Goal: Information Seeking & Learning: Learn about a topic

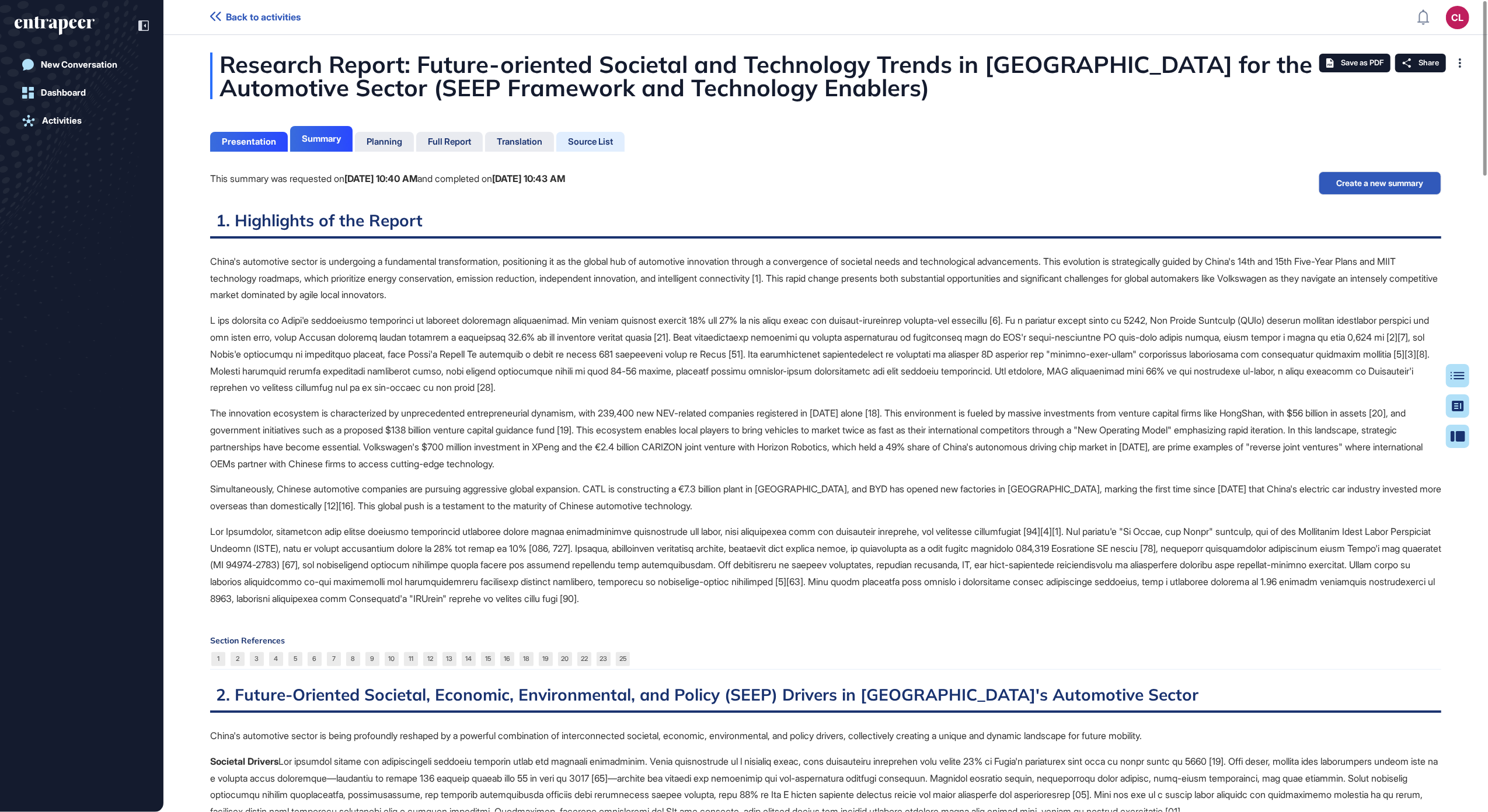
click at [607, 145] on div "Source List" at bounding box center [591, 142] width 45 height 11
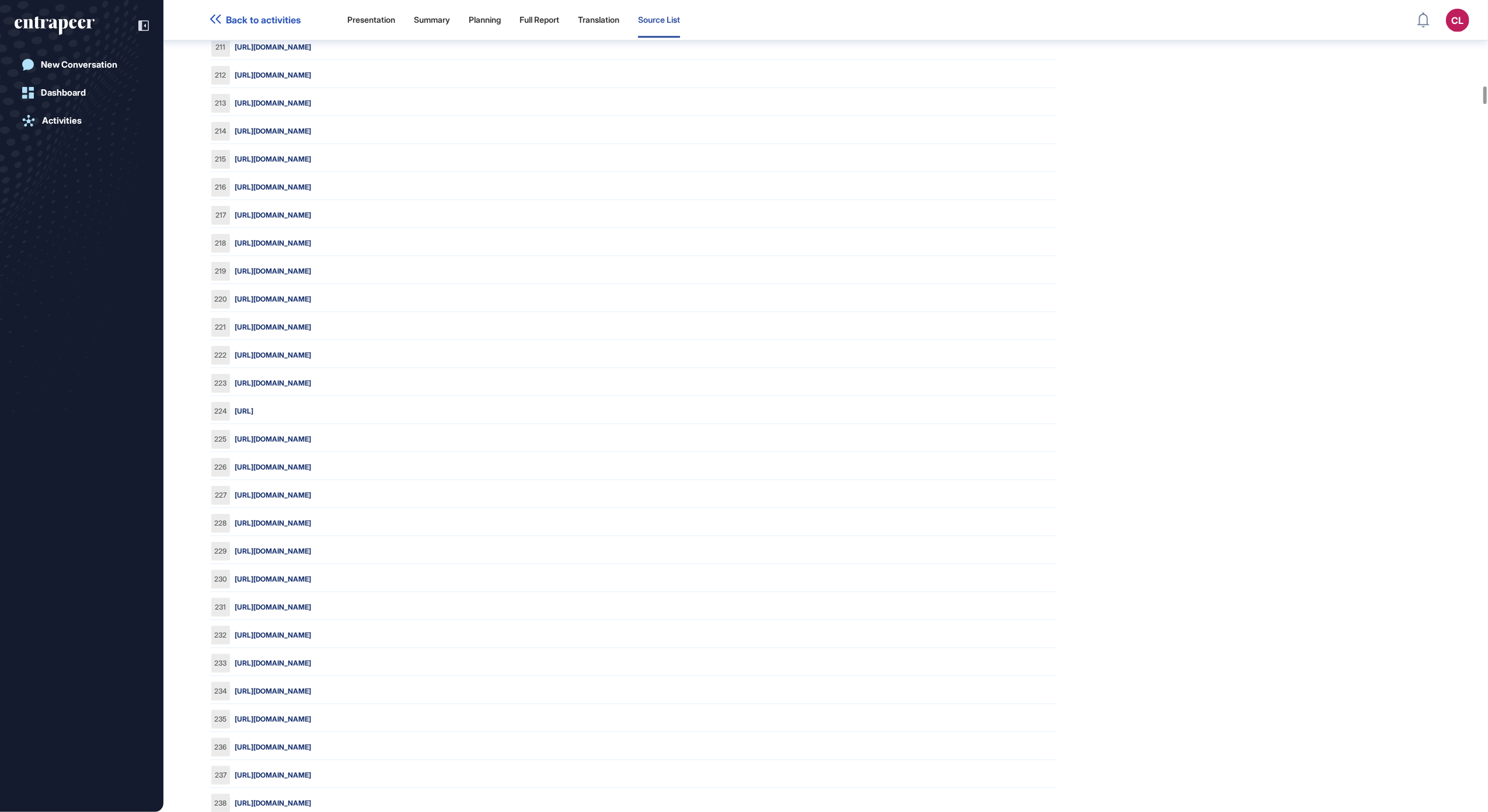
scroll to position [5917, 0]
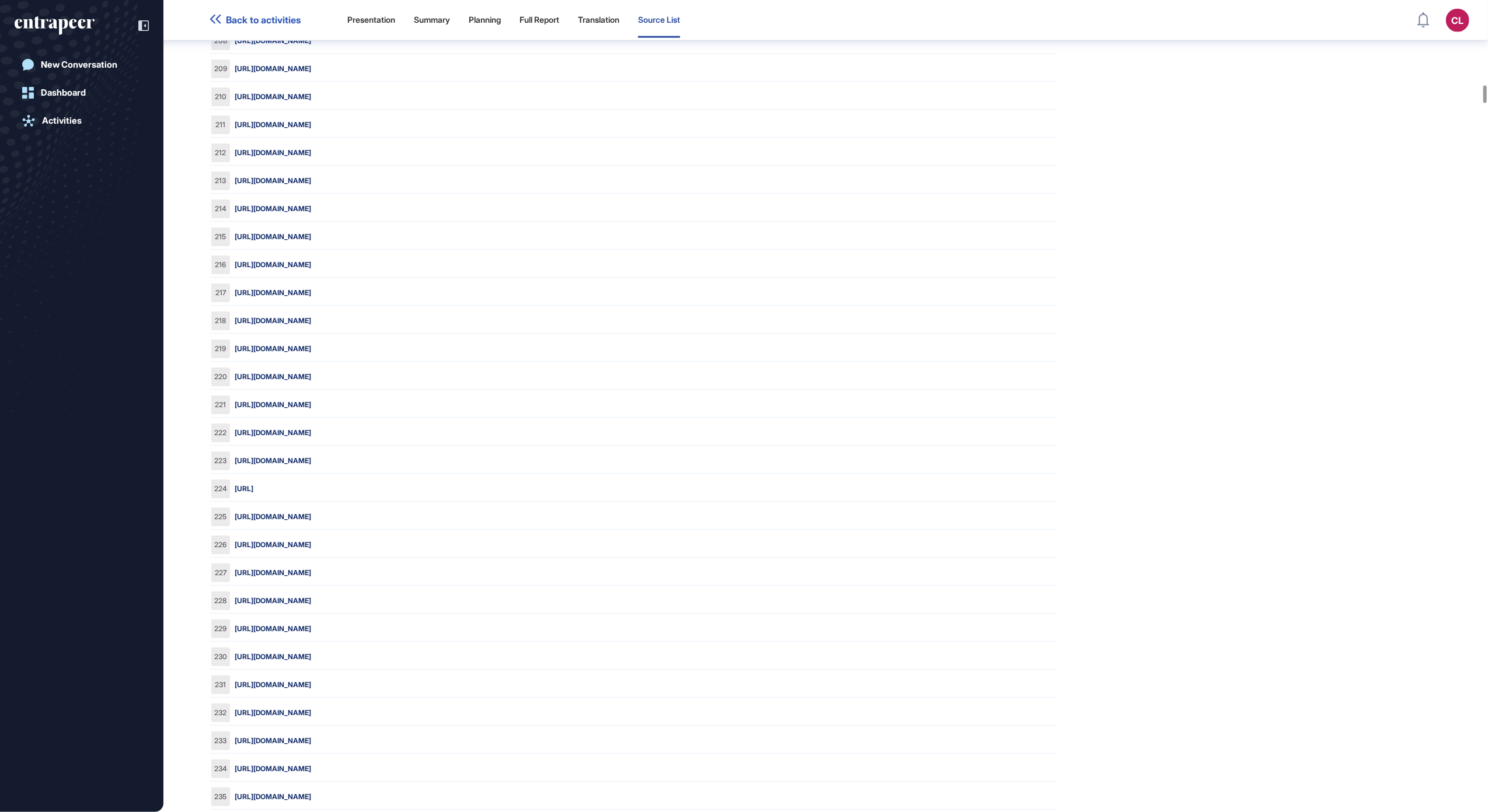
click at [311, 74] on link "[URL][DOMAIN_NAME]" at bounding box center [273, 69] width 77 height 11
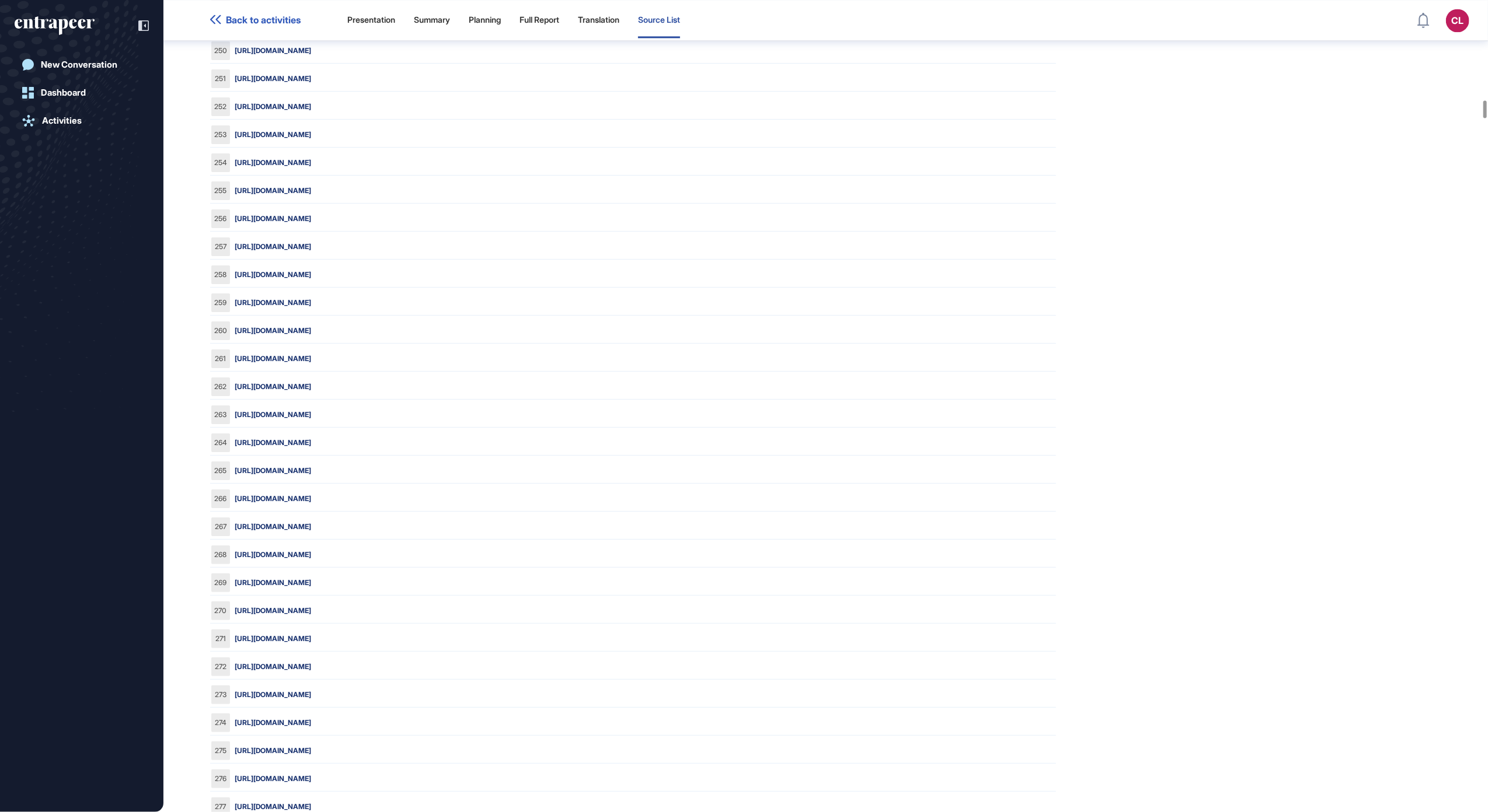
scroll to position [7084, 0]
click at [311, 167] on link "[URL][DOMAIN_NAME]" at bounding box center [273, 163] width 77 height 11
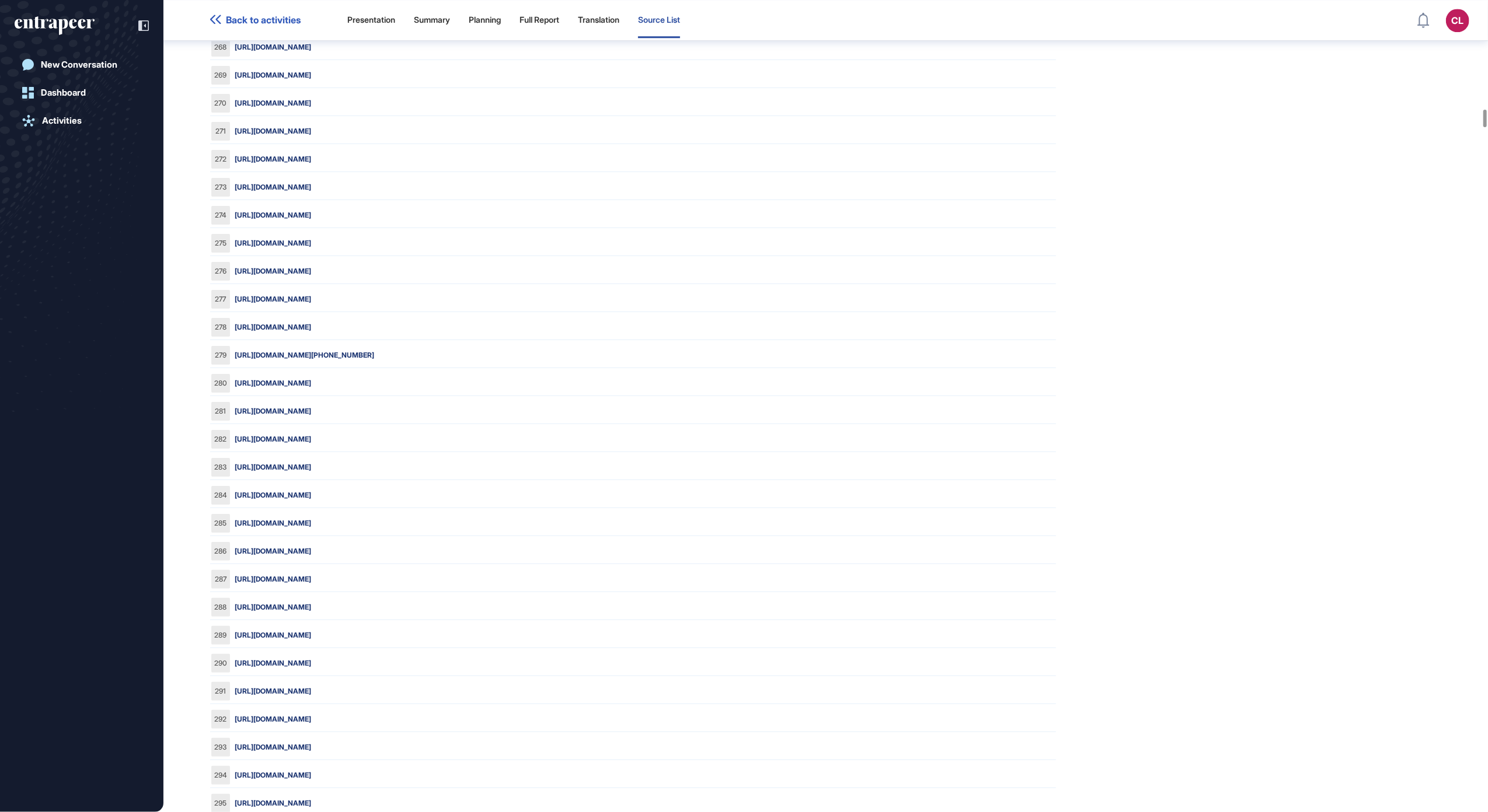
scroll to position [7629, 0]
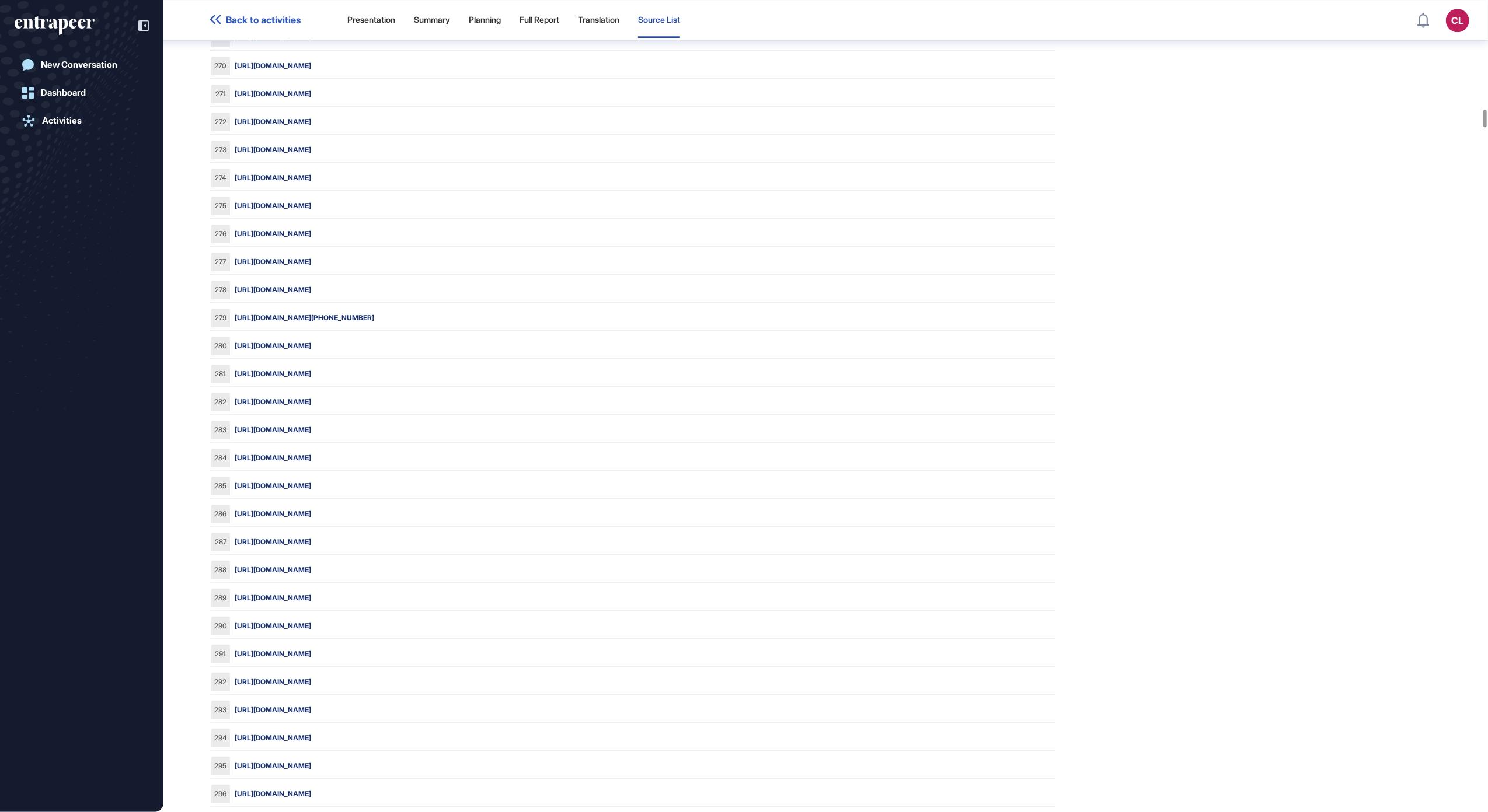
click at [311, 183] on link "[URL][DOMAIN_NAME]" at bounding box center [273, 178] width 77 height 11
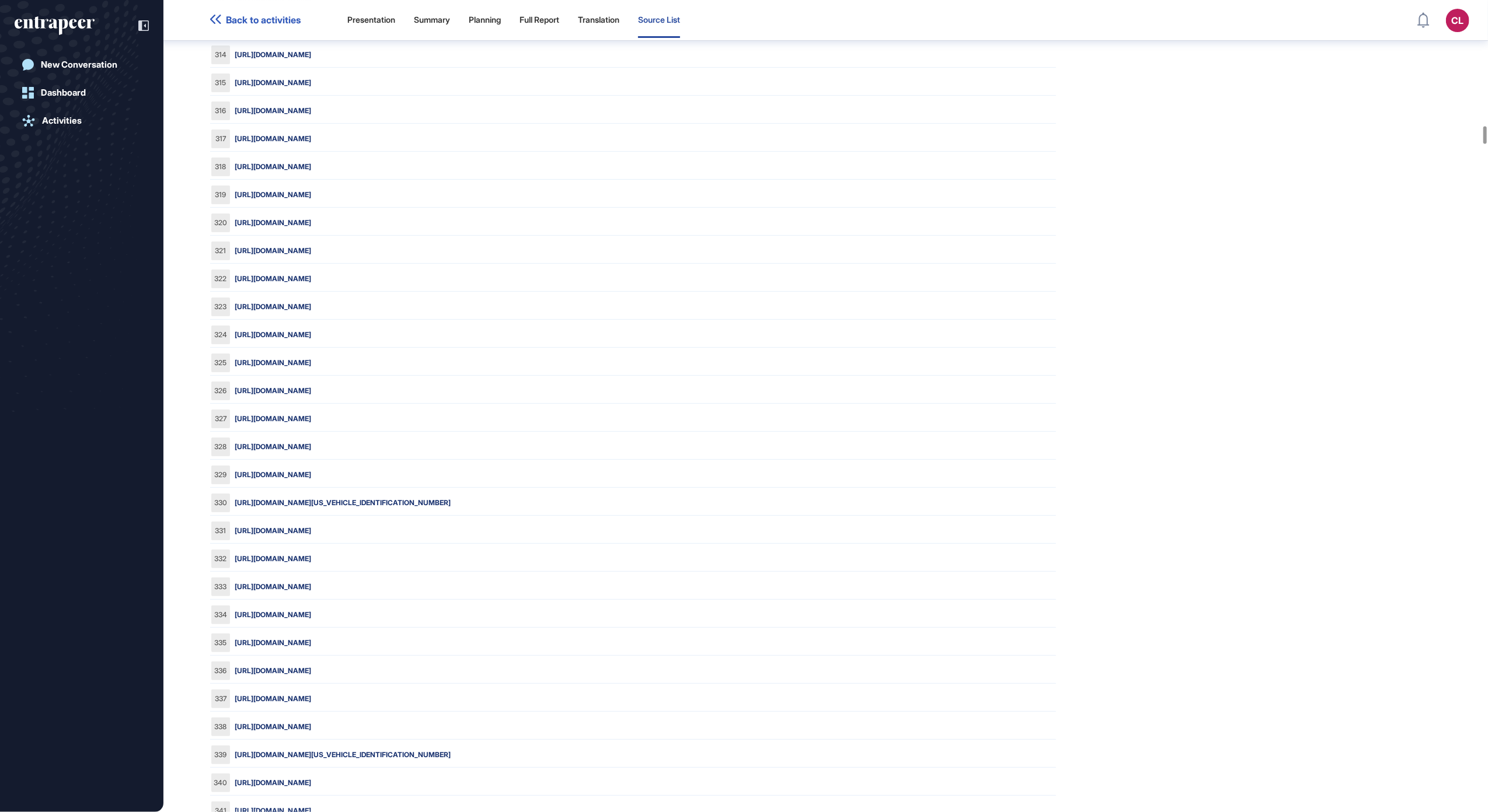
scroll to position [8873, 0]
click at [311, 171] on link "[URL][DOMAIN_NAME]" at bounding box center [273, 165] width 77 height 11
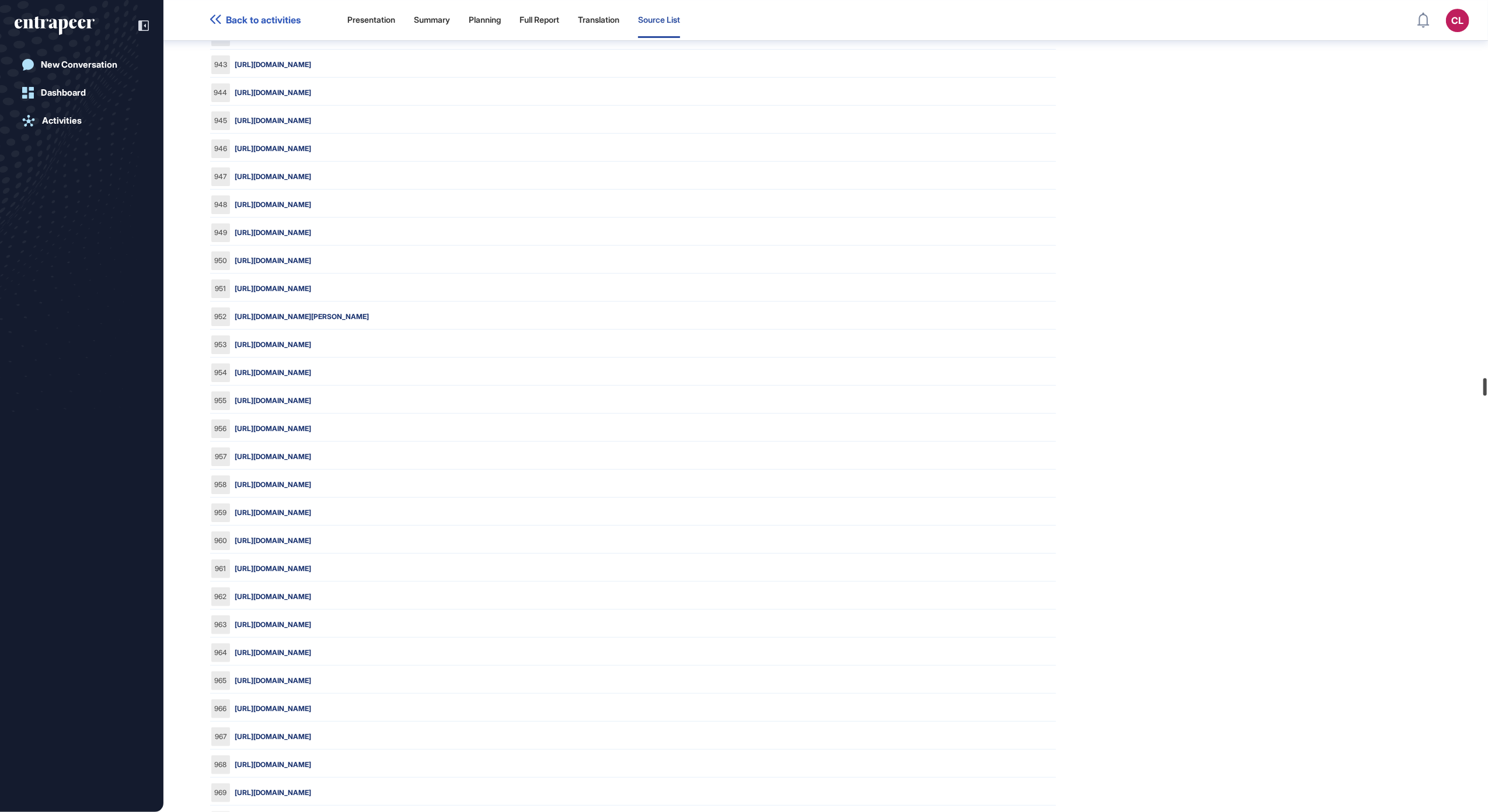
drag, startPoint x: 1483, startPoint y: 162, endPoint x: 1479, endPoint y: 393, distance: 231.0
click at [1483, 393] on div at bounding box center [1485, 387] width 4 height 17
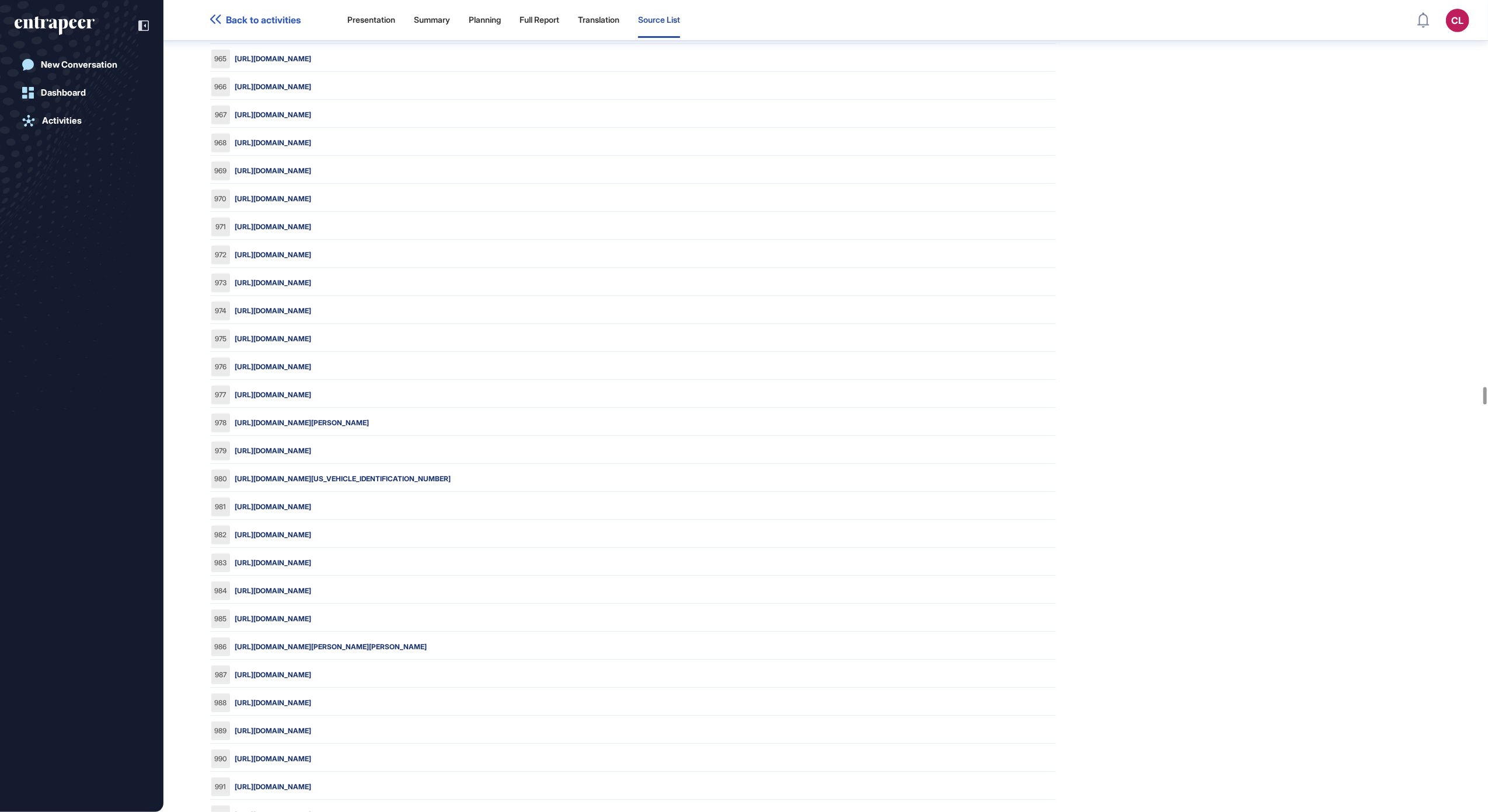
scroll to position [27179, 0]
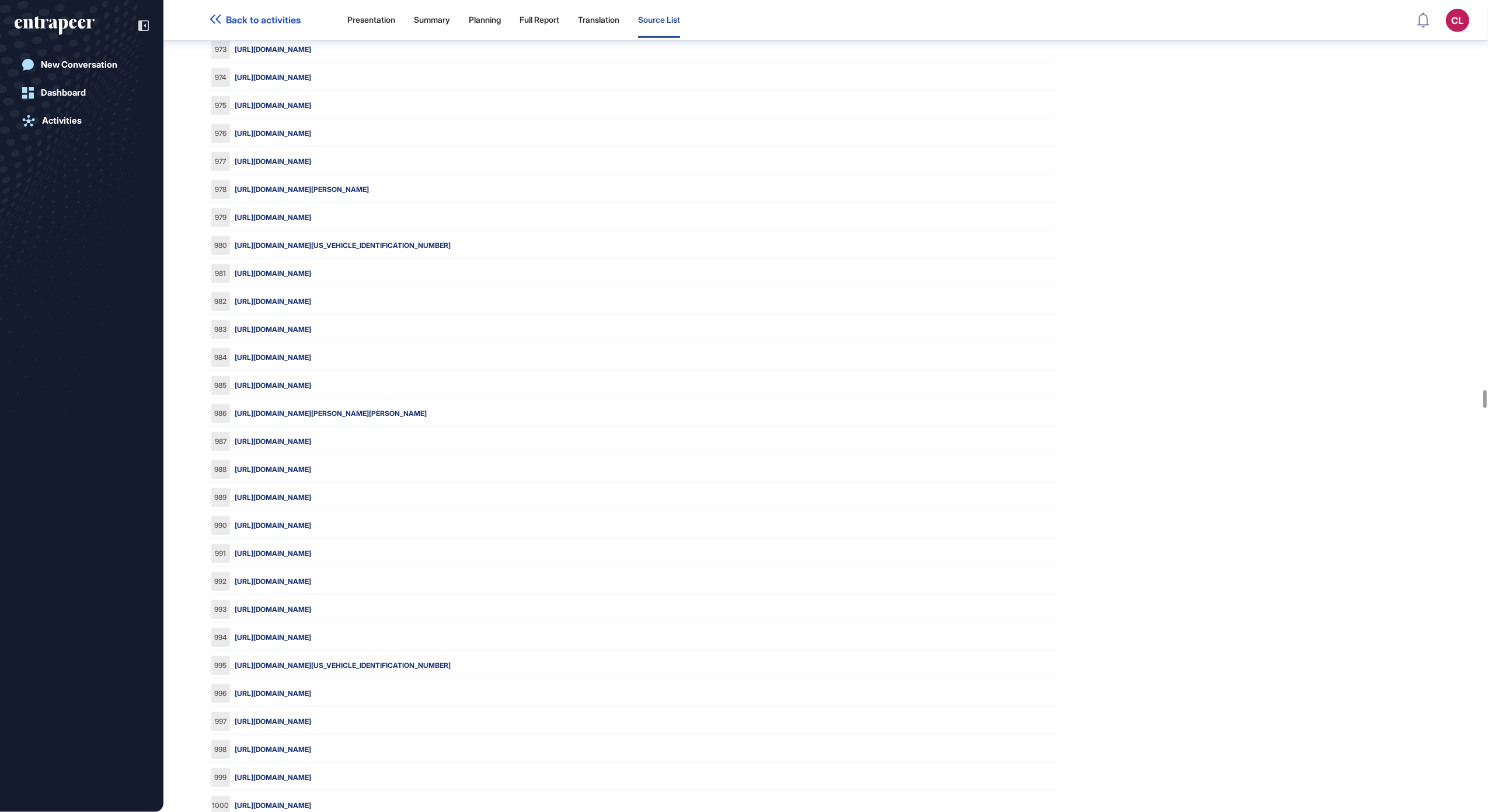
scroll to position [27412, 0]
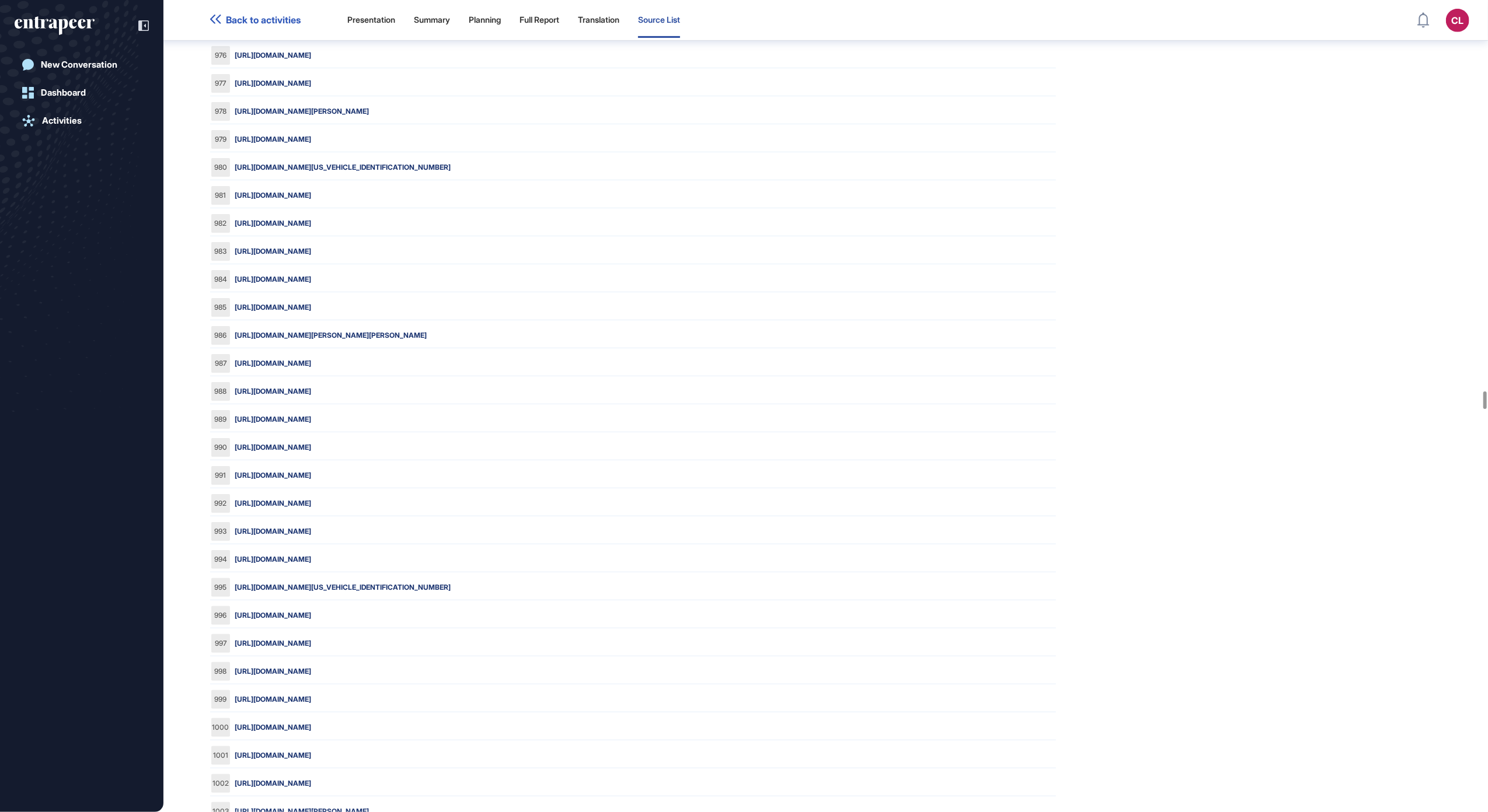
click at [311, 229] on link "[URL][DOMAIN_NAME]" at bounding box center [273, 224] width 77 height 11
